Goal: Transaction & Acquisition: Book appointment/travel/reservation

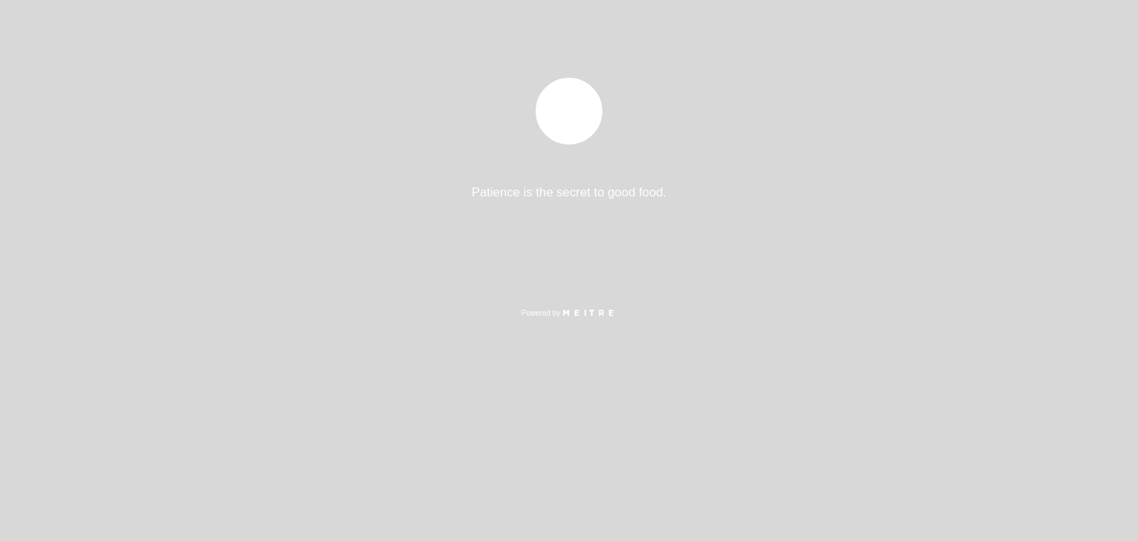
select select "pt"
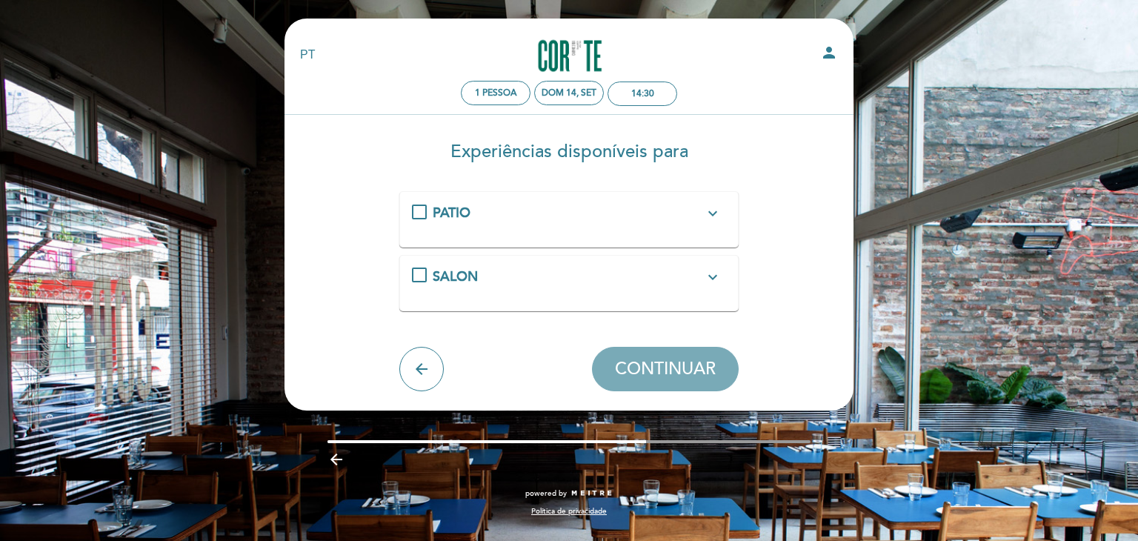
click at [413, 273] on div "SALON expand_more" at bounding box center [569, 276] width 315 height 19
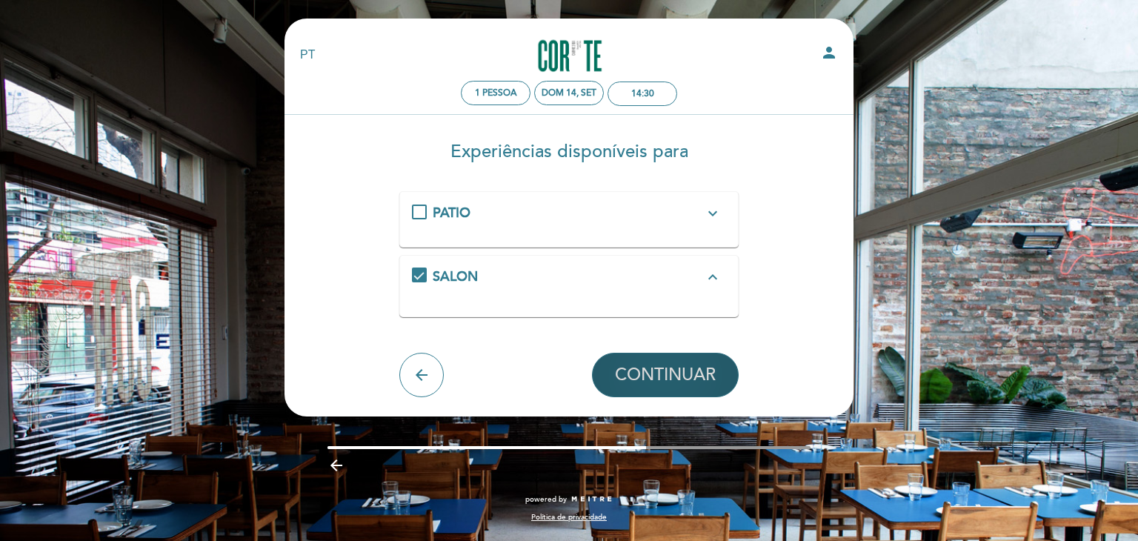
click at [649, 375] on span "CONTINUAR" at bounding box center [665, 374] width 101 height 21
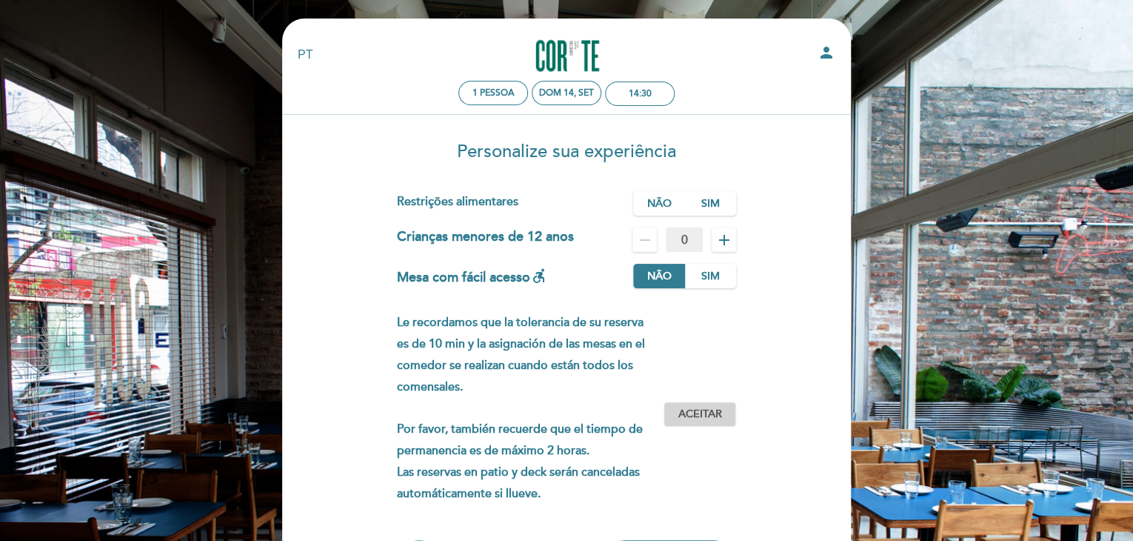
click at [704, 411] on span "Aceitar" at bounding box center [701, 415] width 44 height 16
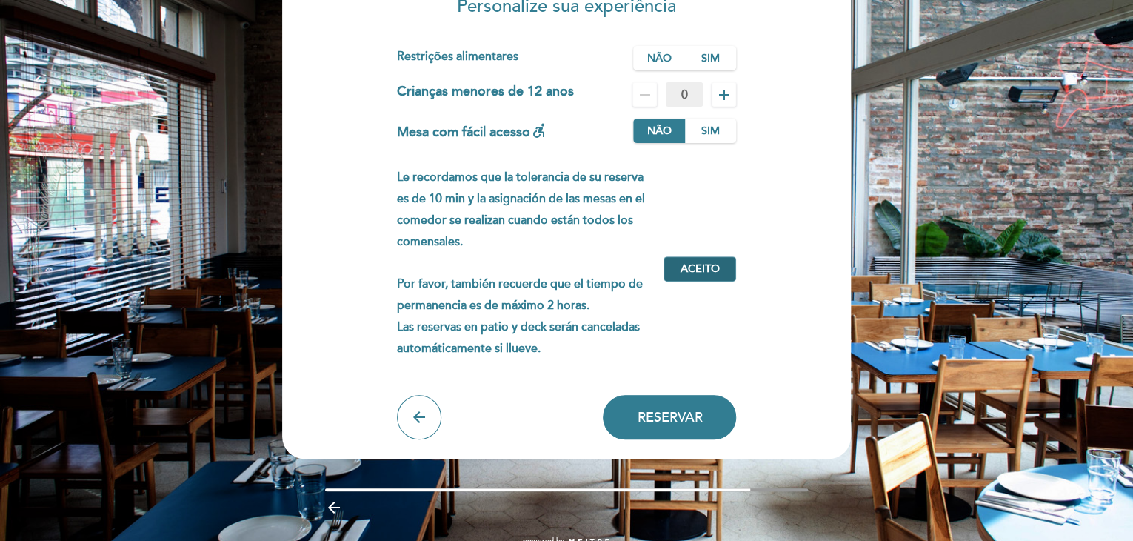
scroll to position [148, 0]
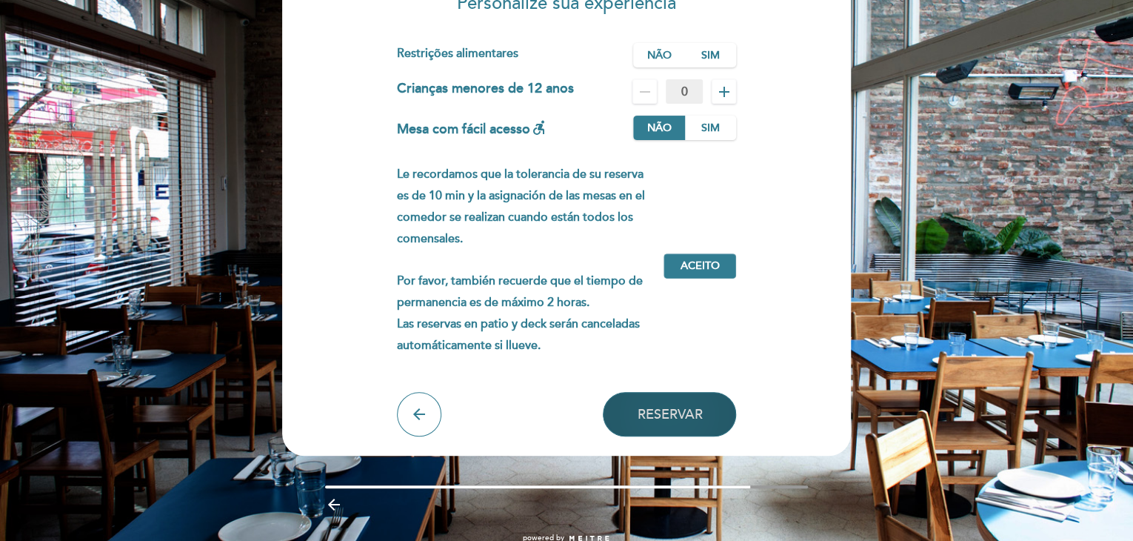
click at [651, 410] on span "Reservar" at bounding box center [669, 414] width 65 height 16
click at [660, 412] on span "Reservar" at bounding box center [669, 414] width 65 height 16
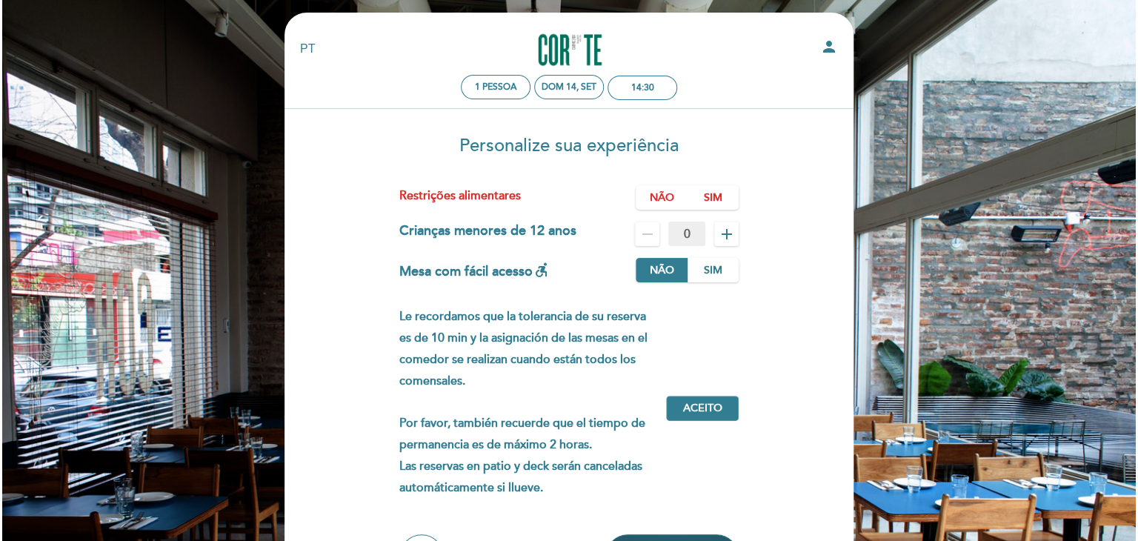
scroll to position [0, 0]
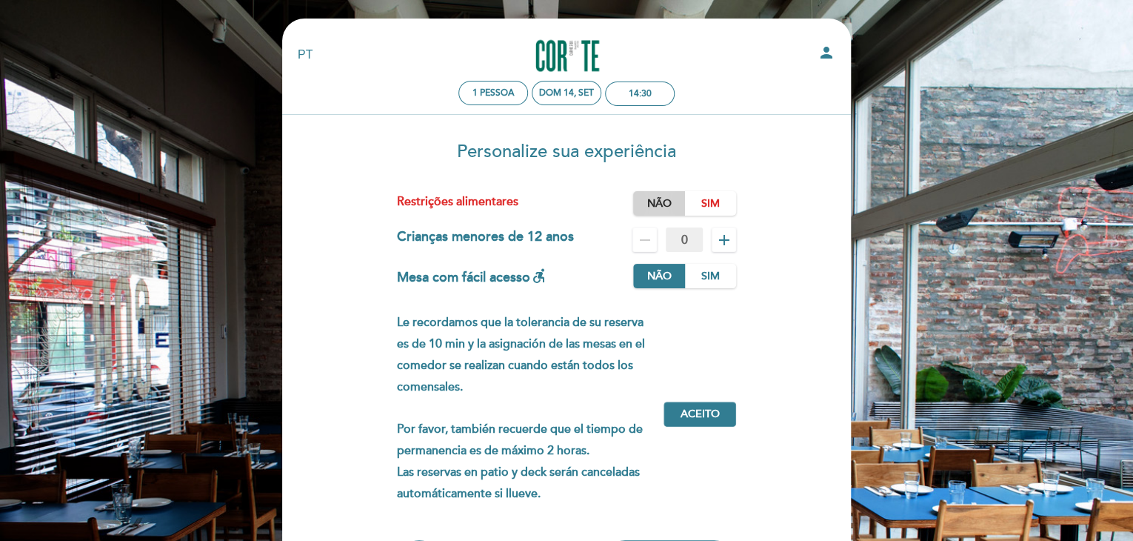
click at [648, 197] on label "Não" at bounding box center [659, 203] width 52 height 24
click at [824, 51] on icon "person" at bounding box center [827, 53] width 18 height 18
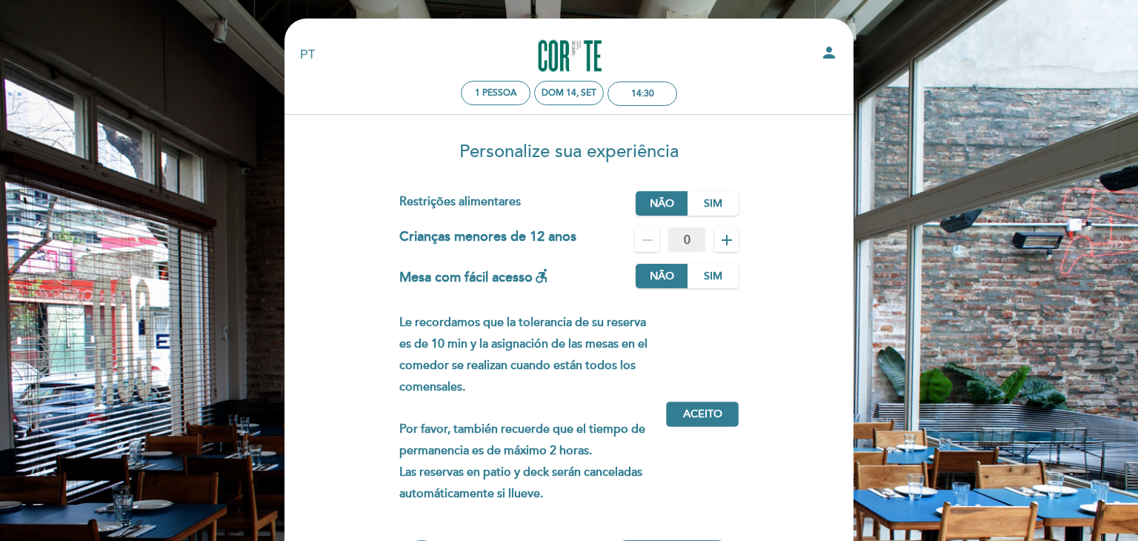
select select "pt"
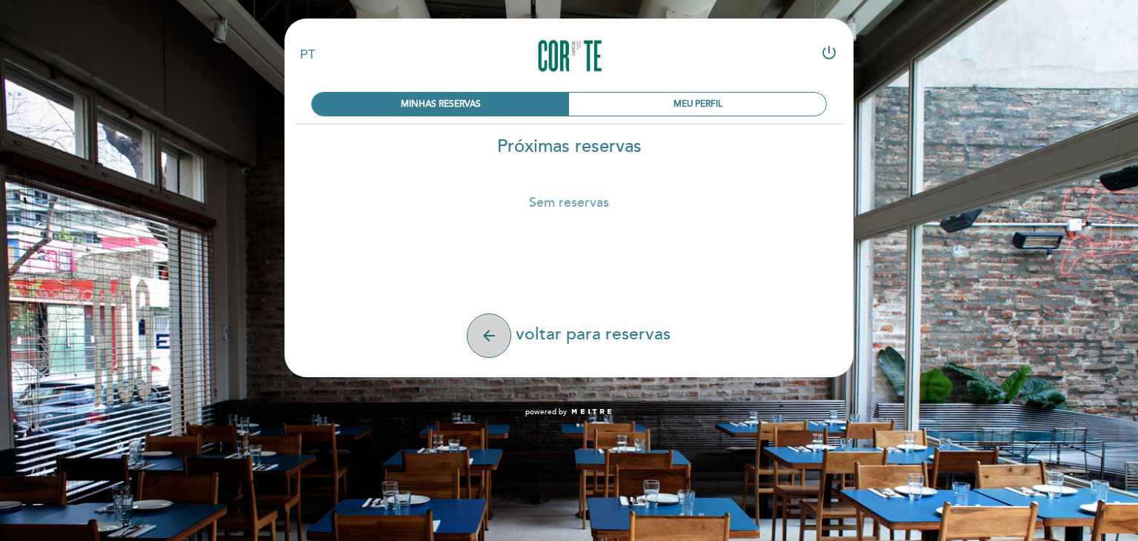
click at [478, 342] on button "arrow_back" at bounding box center [489, 335] width 44 height 44
select select "pt"
